Goal: Task Accomplishment & Management: Use online tool/utility

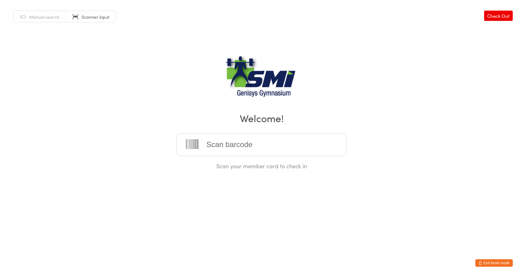
click at [42, 10] on div "Manual search Scanner input Check Out Welcome! Scan your member card to check in" at bounding box center [261, 85] width 523 height 170
click at [41, 19] on span "Manual search" at bounding box center [44, 17] width 30 height 6
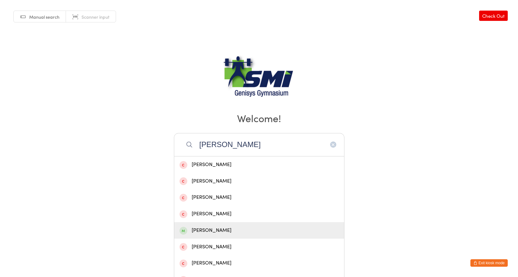
type input "[PERSON_NAME]"
click at [239, 235] on div "[PERSON_NAME]" at bounding box center [259, 230] width 170 height 17
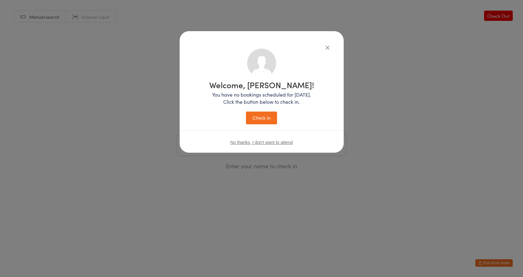
click at [269, 118] on button "Check in" at bounding box center [261, 117] width 31 height 13
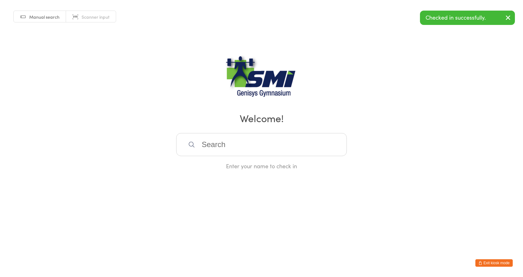
click at [91, 18] on span "Scanner input" at bounding box center [96, 17] width 28 height 6
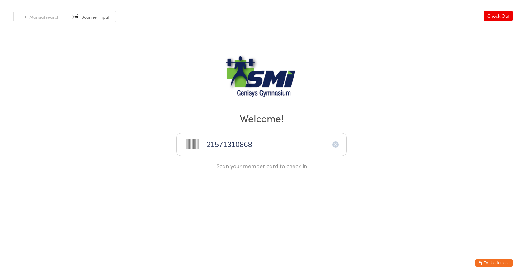
type input "21571310868"
type input "21571311252"
type input "21571311028"
